Goal: Information Seeking & Learning: Understand process/instructions

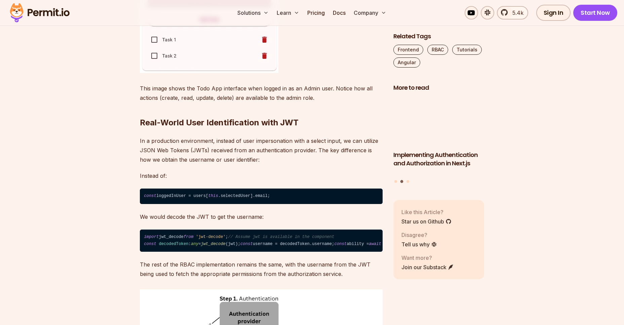
scroll to position [4123, 0]
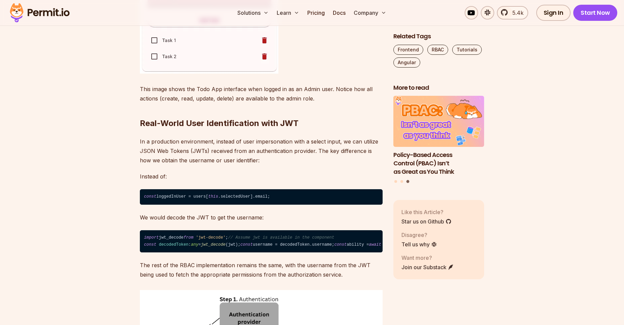
drag, startPoint x: 201, startPoint y: 147, endPoint x: 221, endPoint y: 216, distance: 72.1
drag, startPoint x: 221, startPoint y: 177, endPoint x: 222, endPoint y: 206, distance: 28.6
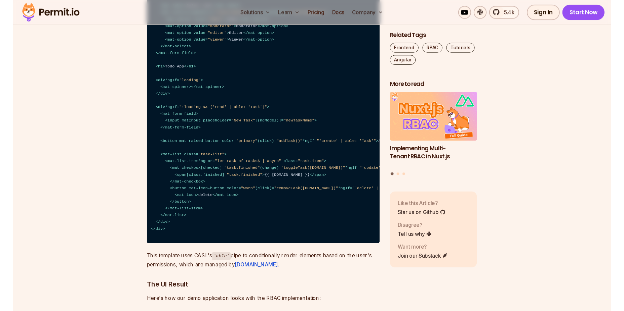
scroll to position [3739, 0]
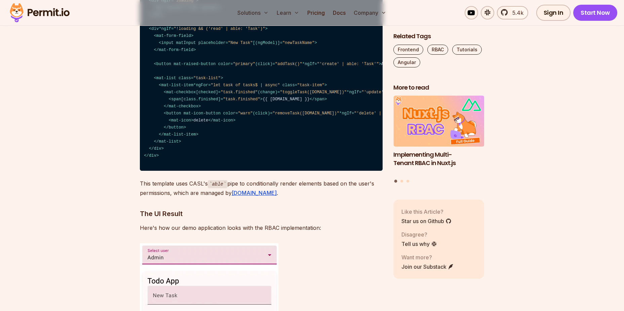
scroll to position [3823, 0]
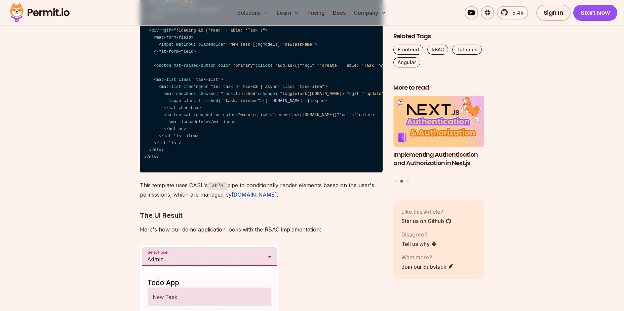
drag, startPoint x: 184, startPoint y: 239, endPoint x: 202, endPoint y: 242, distance: 18.7
drag, startPoint x: 84, startPoint y: 1, endPoint x: 144, endPoint y: 81, distance: 99.1
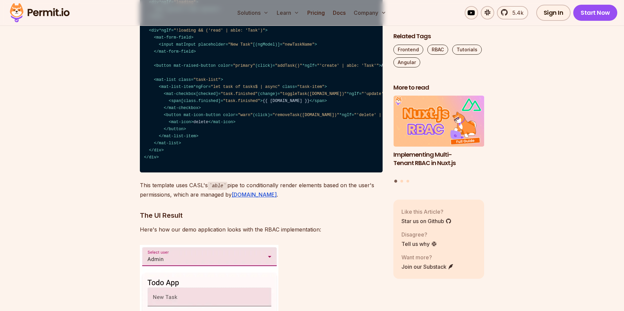
drag, startPoint x: 187, startPoint y: 210, endPoint x: 219, endPoint y: 212, distance: 32.0
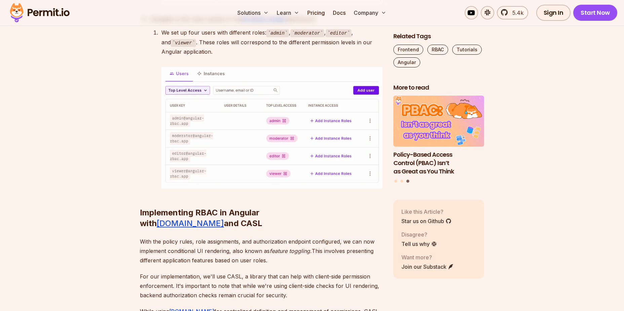
scroll to position [2286, 0]
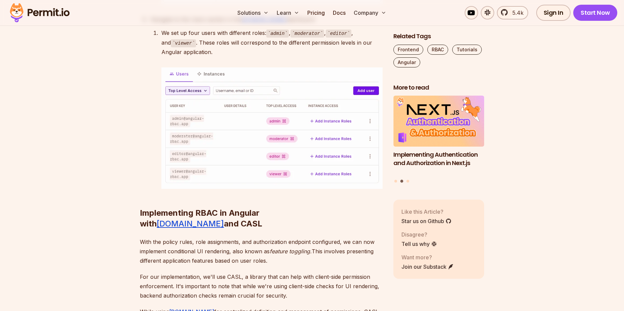
click at [160, 189] on li "We set up four users with different roles: admin , moderator , editor , and vie…" at bounding box center [270, 108] width 223 height 161
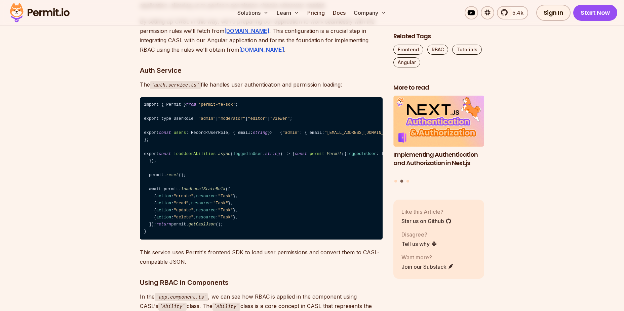
scroll to position [2845, 0]
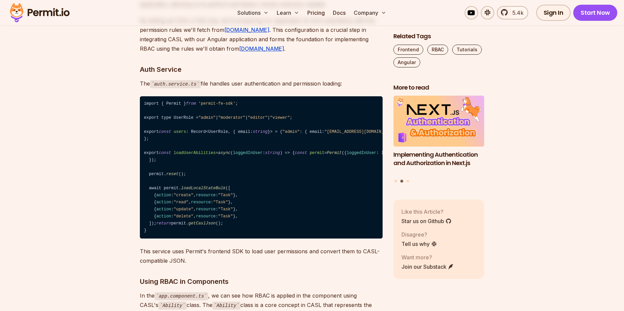
drag, startPoint x: 145, startPoint y: 104, endPoint x: 223, endPoint y: 199, distance: 122.6
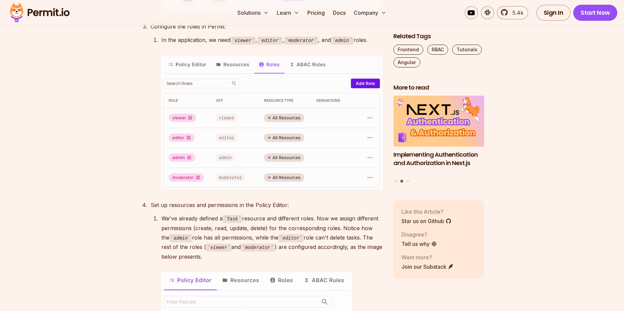
scroll to position [1482, 0]
